Goal: Transaction & Acquisition: Purchase product/service

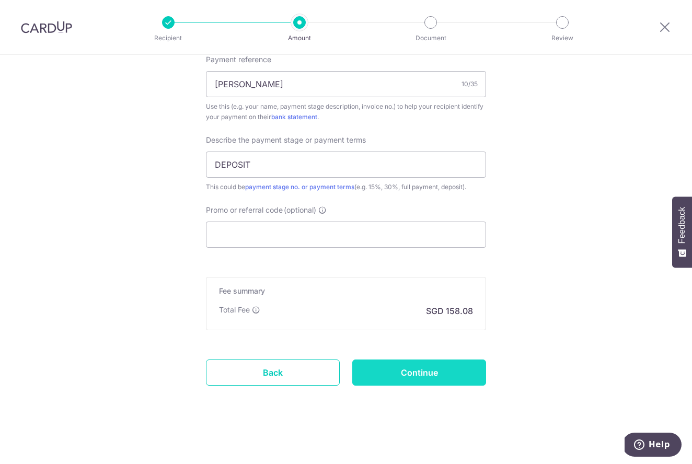
scroll to position [692, 0]
click at [464, 373] on input "Continue" at bounding box center [419, 372] width 134 height 26
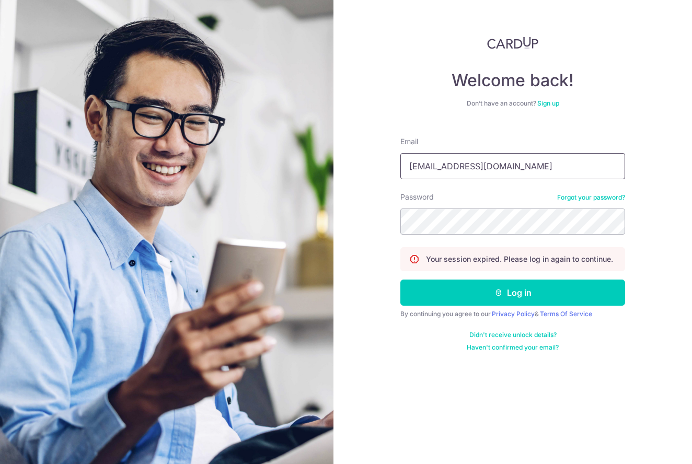
type input "gloriacai.peishan@gmail.com"
click at [512, 293] on button "Log in" at bounding box center [512, 292] width 225 height 26
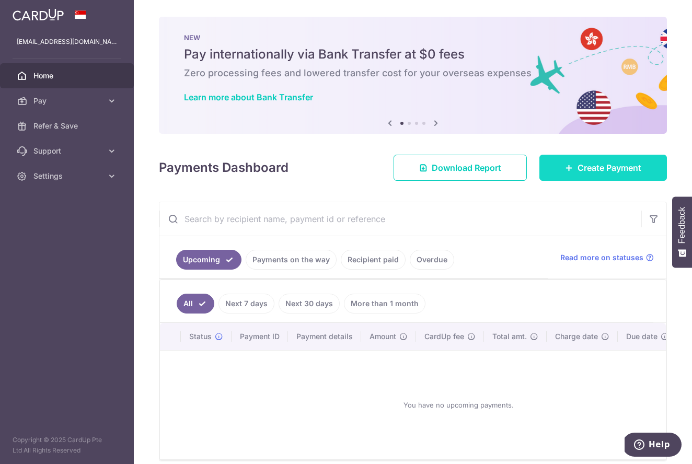
click at [590, 159] on link "Create Payment" at bounding box center [602, 168] width 127 height 26
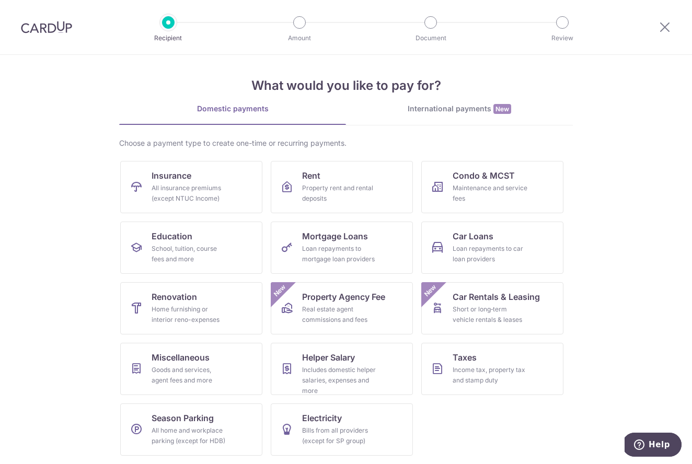
scroll to position [4, 0]
click at [174, 311] on div "Home furnishing or interior reno-expenses" at bounding box center [188, 314] width 75 height 21
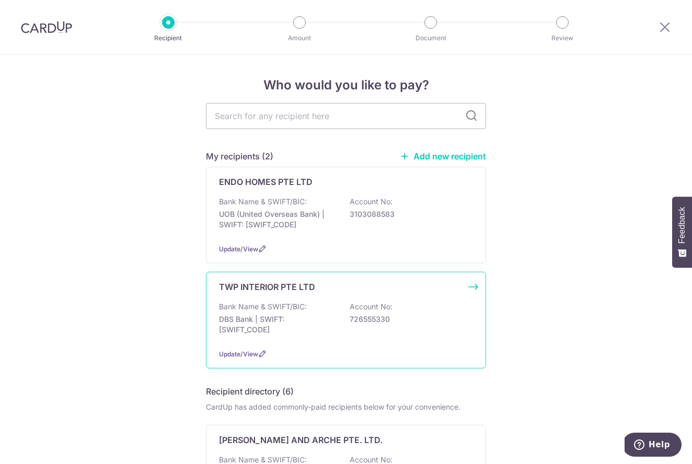
click at [314, 308] on div "Bank Name & SWIFT/BIC: DBS Bank | SWIFT: DBSSSGSGXXX Account No: 726555330" at bounding box center [346, 320] width 254 height 39
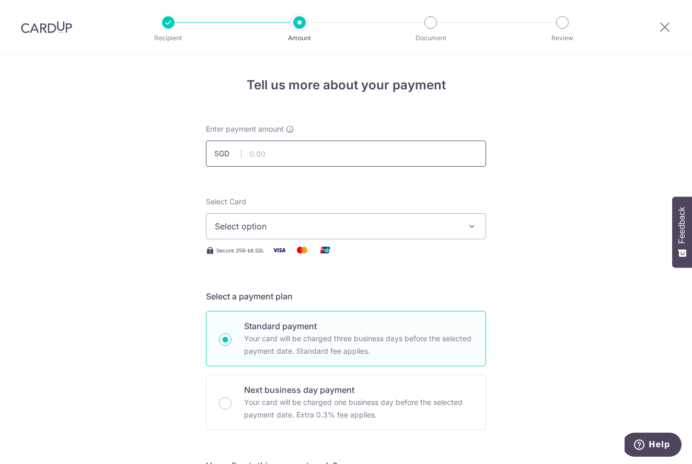
click at [365, 152] on input "text" at bounding box center [346, 154] width 280 height 26
type input "6,080.00"
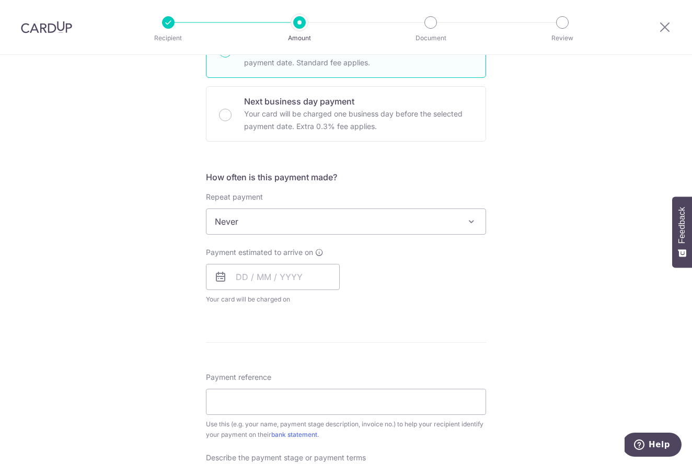
scroll to position [316, 0]
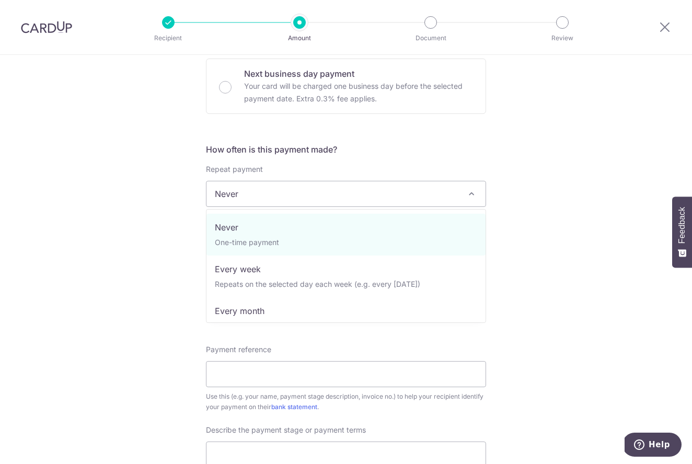
click at [423, 196] on span "Never" at bounding box center [345, 193] width 279 height 25
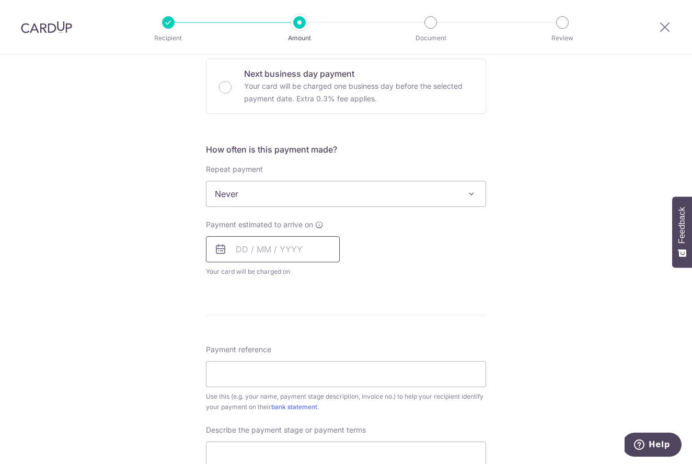
click at [273, 257] on input "text" at bounding box center [273, 249] width 134 height 26
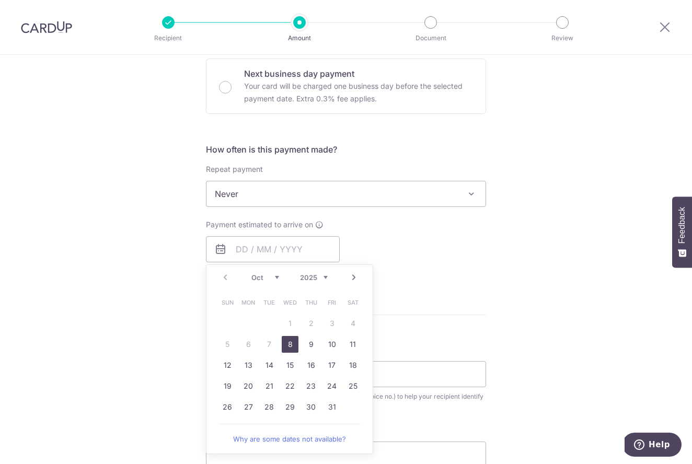
click at [288, 347] on link "8" at bounding box center [290, 344] width 17 height 17
type input "[DATE]"
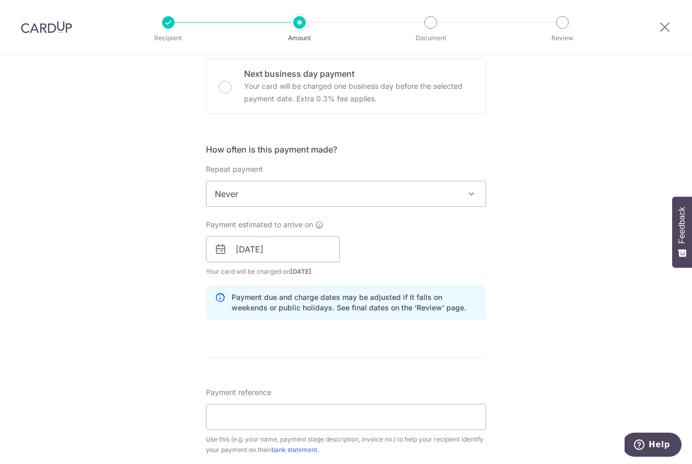
click at [535, 340] on div "Tell us more about your payment Enter payment amount SGD 6,080.00 6080.00 Selec…" at bounding box center [346, 268] width 692 height 1058
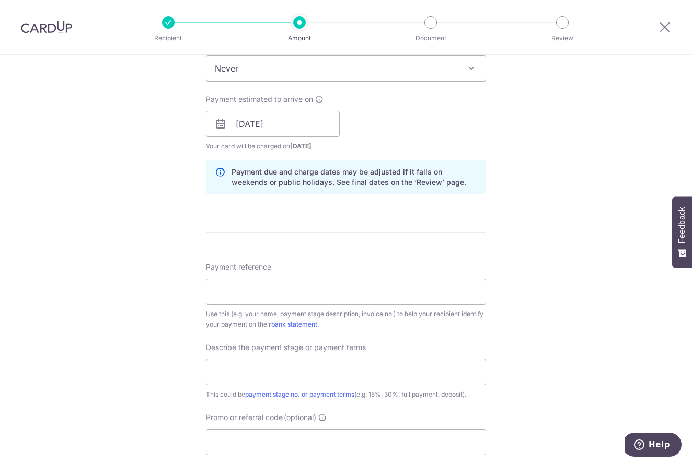
scroll to position [470, 0]
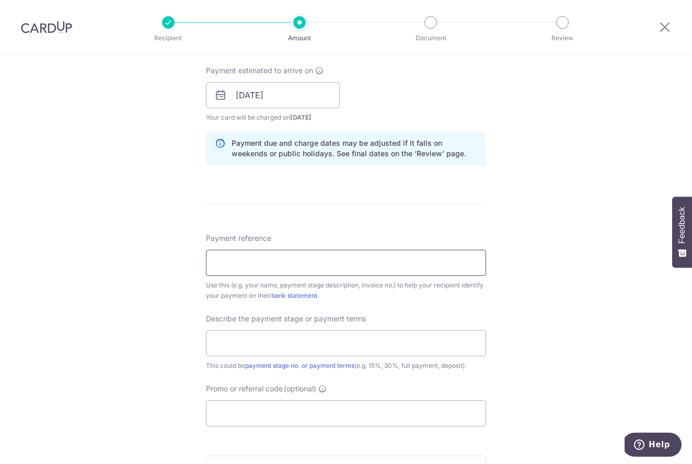
click at [382, 255] on input "Payment reference" at bounding box center [346, 263] width 280 height 26
type input "KAI GLORIA"
type input "DEPOSIT"
click at [523, 365] on div "Tell us more about your payment Enter payment amount SGD 6,080.00 6080.00 Selec…" at bounding box center [346, 114] width 692 height 1058
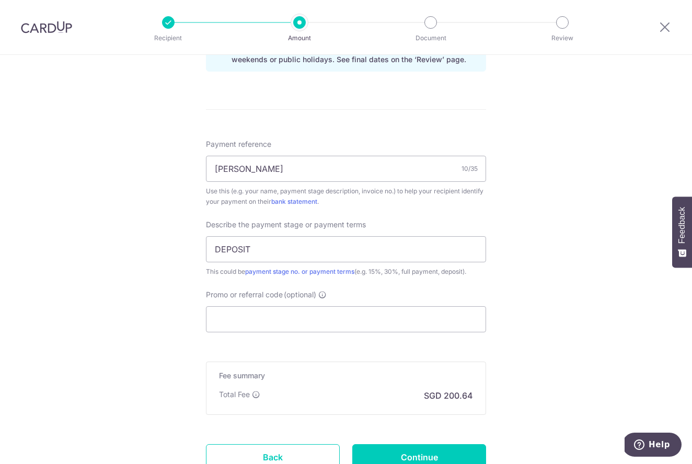
scroll to position [616, 0]
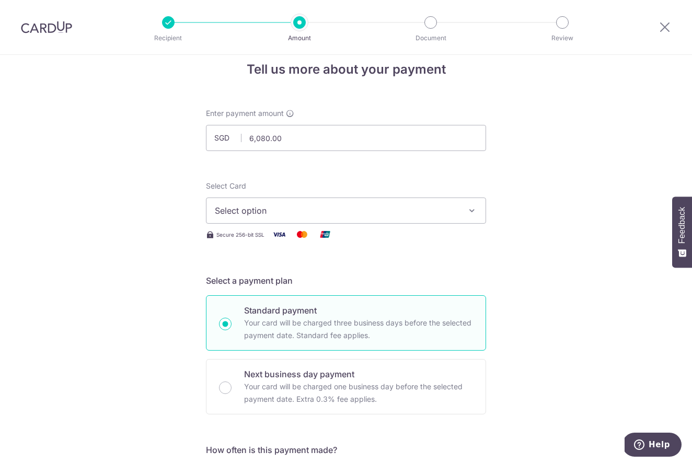
scroll to position [15, 0]
click at [428, 202] on button "Select option" at bounding box center [346, 211] width 280 height 26
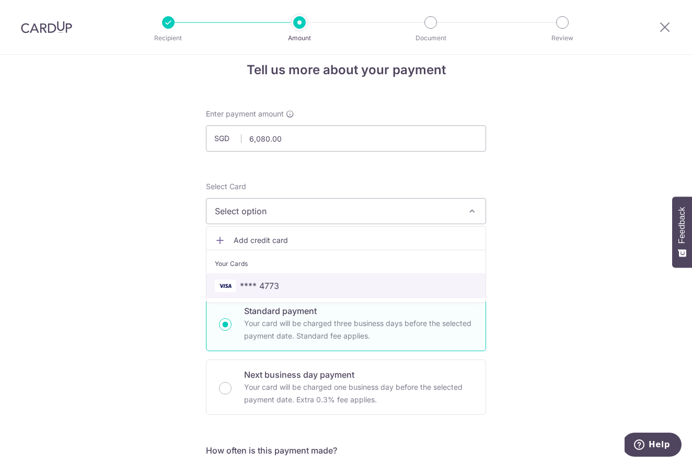
click at [367, 282] on span "**** 4773" at bounding box center [346, 285] width 262 height 13
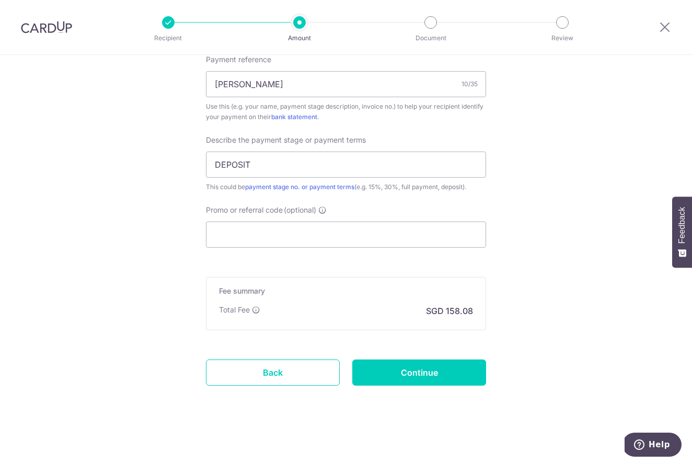
scroll to position [649, 0]
click at [431, 370] on input "Continue" at bounding box center [419, 372] width 134 height 26
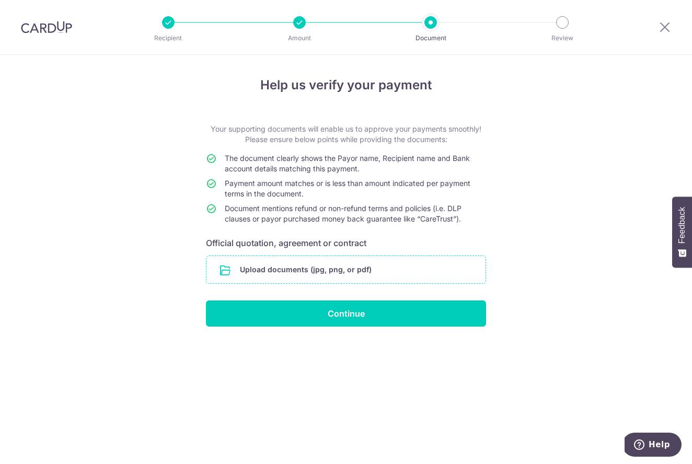
click at [361, 273] on input "file" at bounding box center [345, 269] width 279 height 27
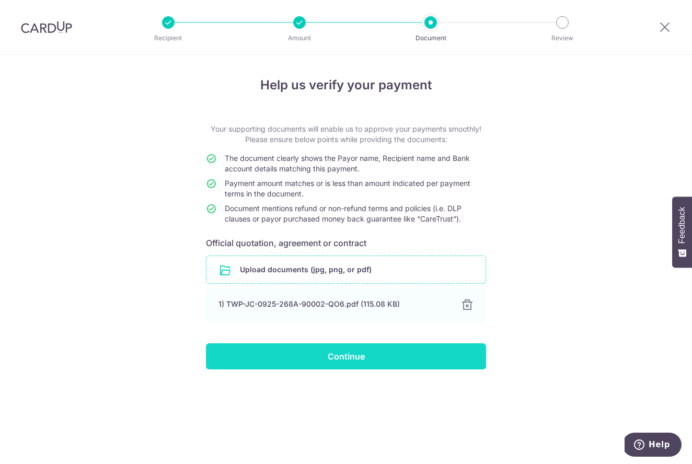
click at [375, 357] on input "Continue" at bounding box center [346, 356] width 280 height 26
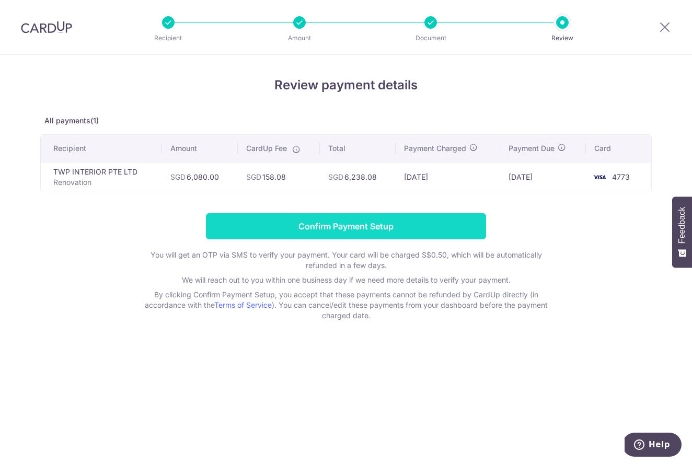
click at [429, 218] on input "Confirm Payment Setup" at bounding box center [346, 226] width 280 height 26
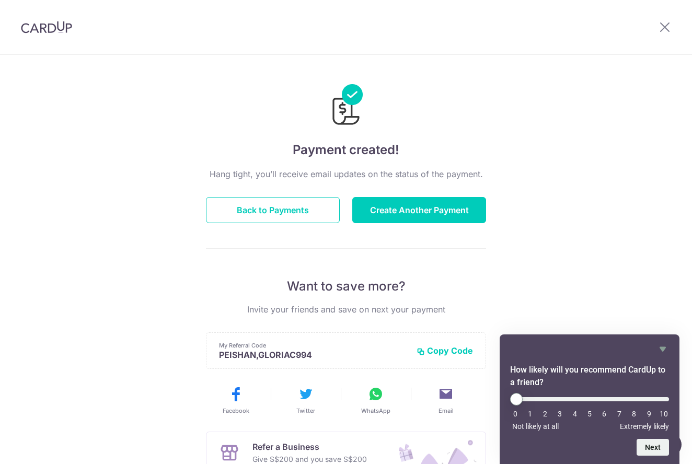
click at [625, 280] on div "Payment created! Hang tight, you’ll receive email updates on the status of the …" at bounding box center [346, 334] width 692 height 558
click at [660, 351] on icon "Hide survey" at bounding box center [662, 349] width 13 height 13
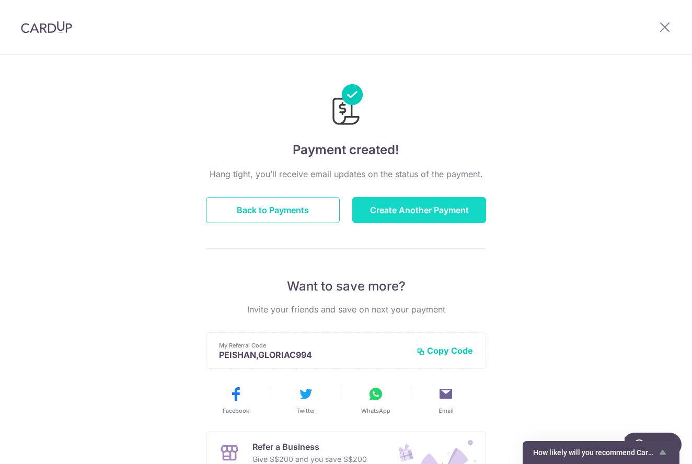
click at [451, 214] on button "Create Another Payment" at bounding box center [419, 210] width 134 height 26
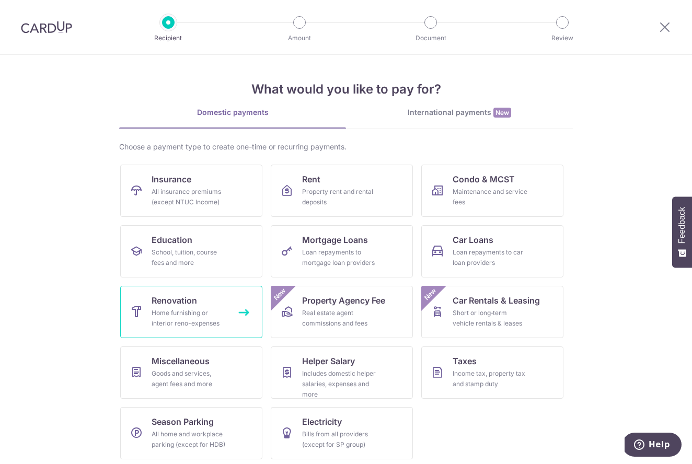
click at [207, 317] on div "Home furnishing or interior reno-expenses" at bounding box center [188, 318] width 75 height 21
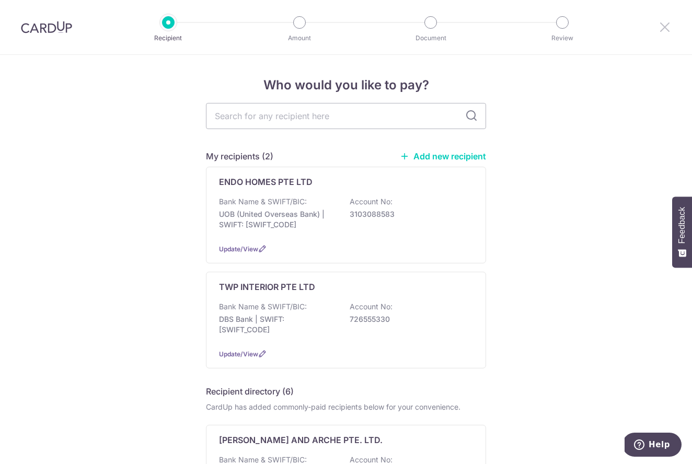
click at [660, 28] on icon at bounding box center [664, 26] width 13 height 13
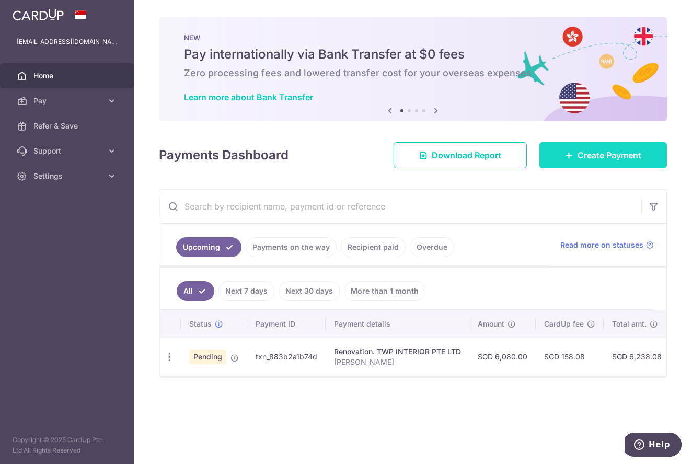
click at [588, 151] on span "Create Payment" at bounding box center [609, 155] width 64 height 13
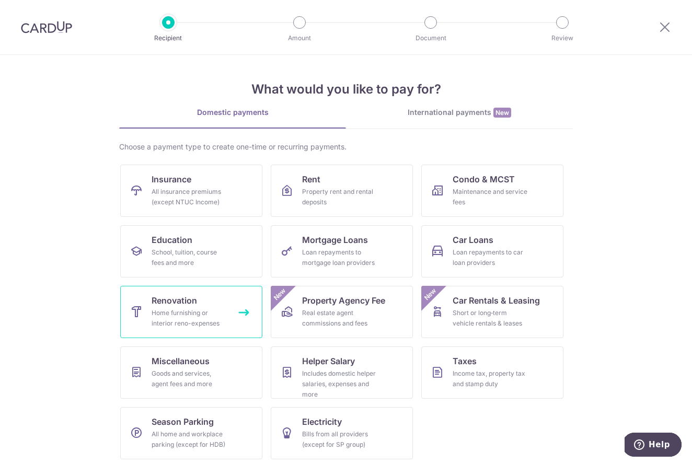
click at [208, 309] on div "Home furnishing or interior reno-expenses" at bounding box center [188, 318] width 75 height 21
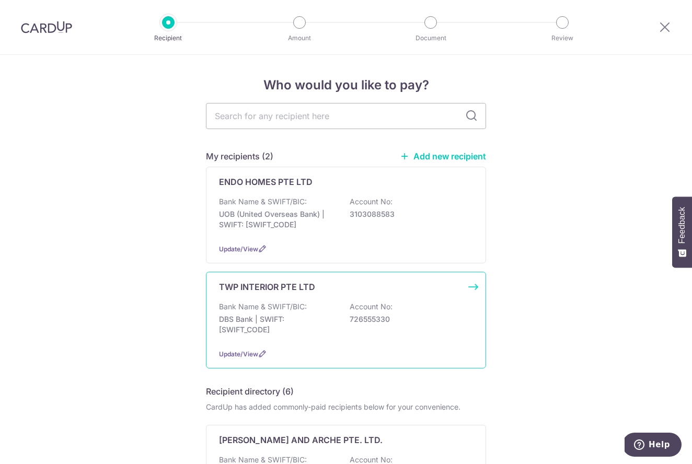
click at [322, 319] on p "DBS Bank | SWIFT: [SWIFT_CODE]" at bounding box center [277, 324] width 117 height 21
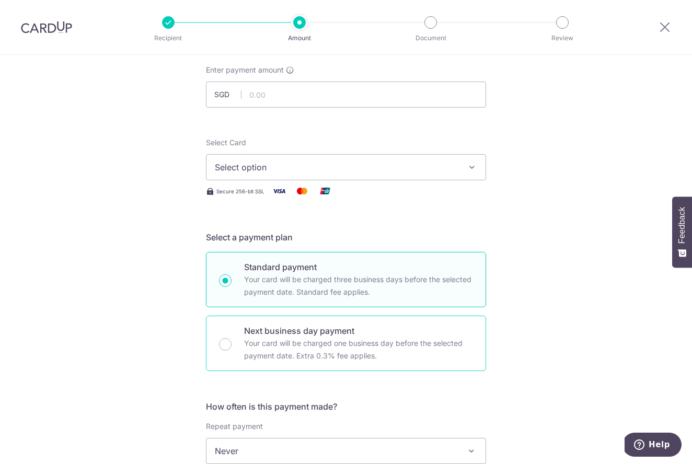
scroll to position [84, 0]
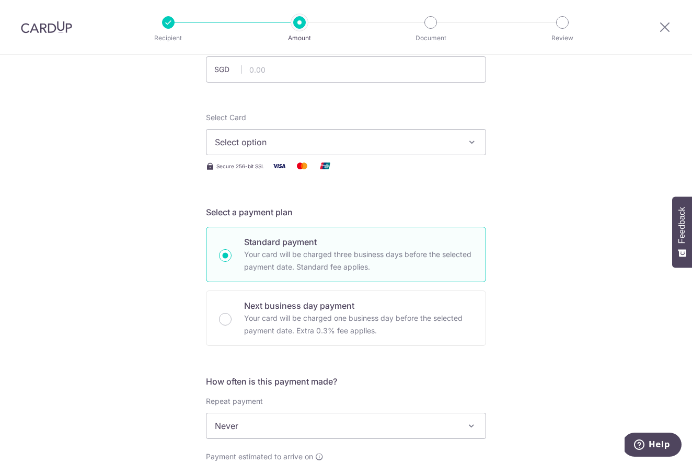
click at [368, 146] on span "Select option" at bounding box center [336, 142] width 243 height 13
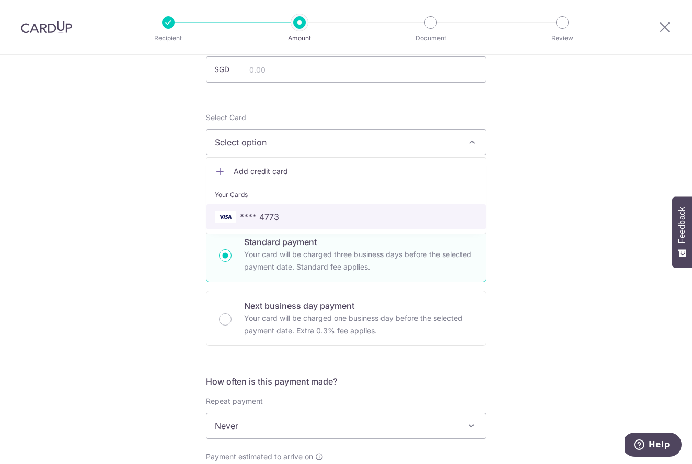
click at [325, 206] on link "**** 4773" at bounding box center [345, 216] width 279 height 25
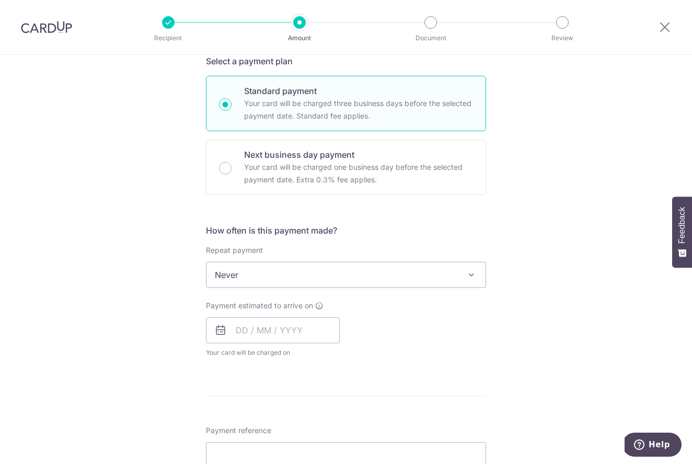
scroll to position [241, 0]
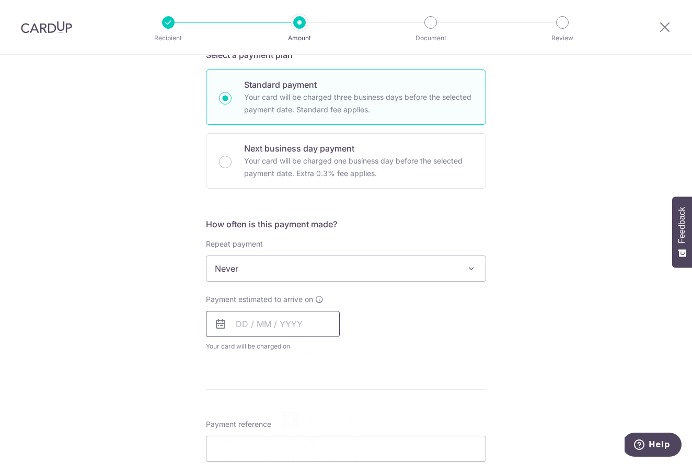
click at [273, 318] on input "text" at bounding box center [273, 324] width 134 height 26
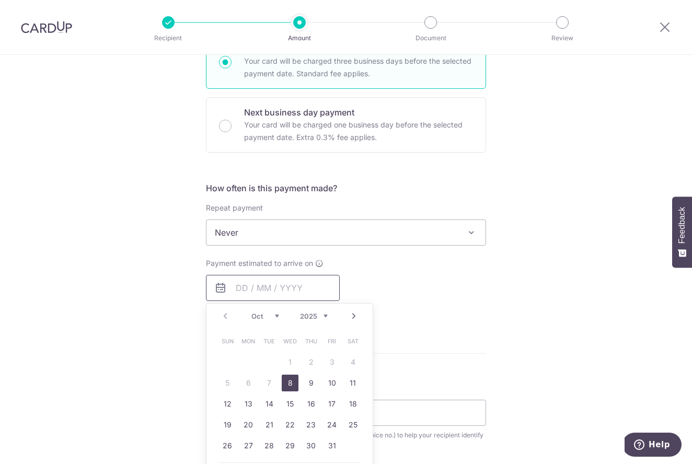
scroll to position [293, 0]
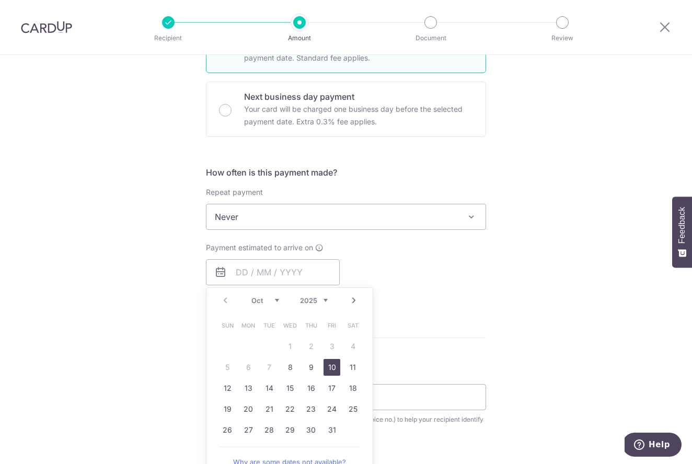
click at [329, 370] on link "10" at bounding box center [331, 367] width 17 height 17
type input "[DATE]"
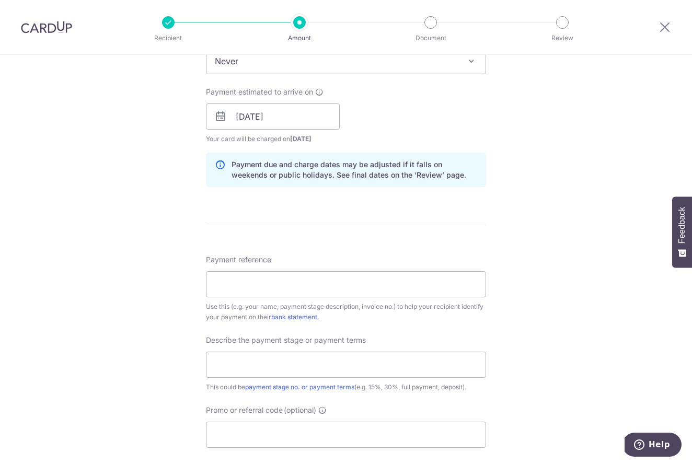
scroll to position [451, 0]
click at [463, 289] on input "Payment reference" at bounding box center [346, 282] width 280 height 26
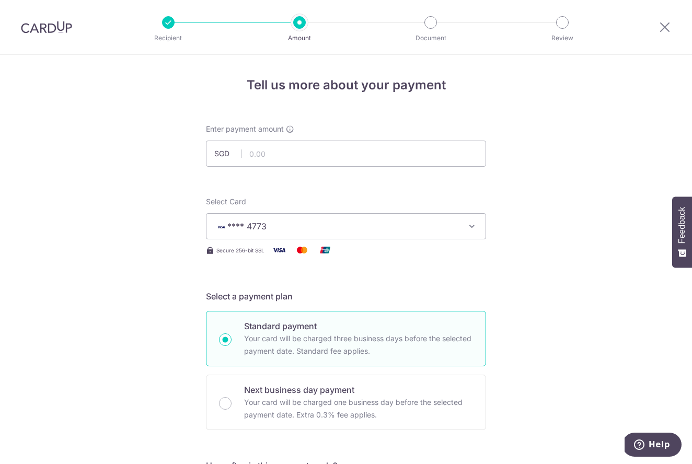
scroll to position [0, 0]
click at [666, 27] on icon at bounding box center [664, 26] width 13 height 13
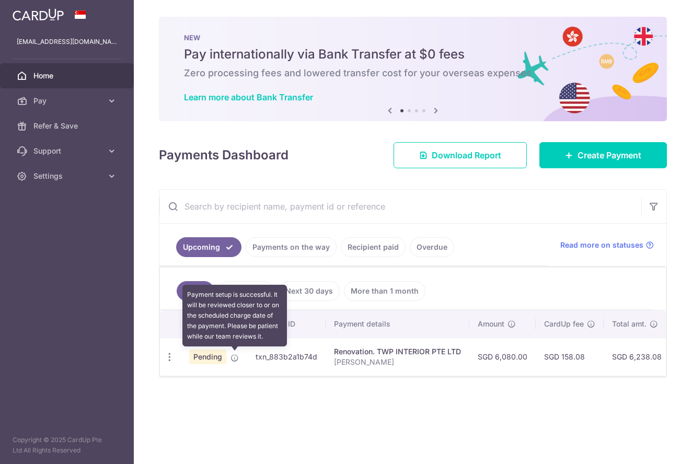
click at [235, 361] on icon at bounding box center [234, 358] width 8 height 8
